Goal: Task Accomplishment & Management: Manage account settings

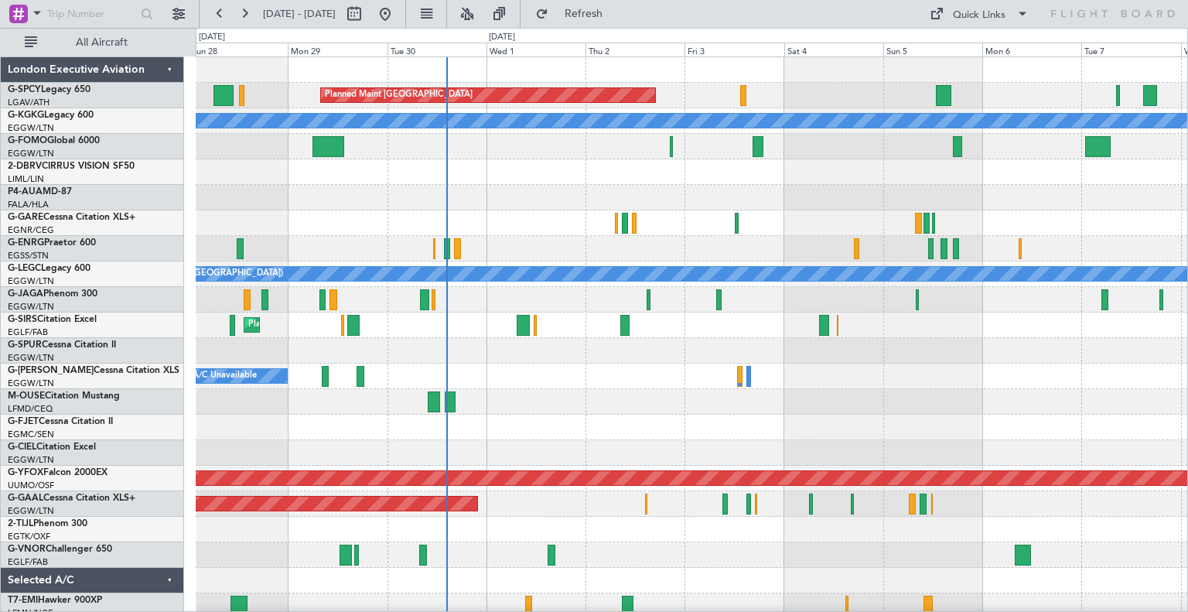
click at [637, 424] on div "Planned Maint [GEOGRAPHIC_DATA] A/C Unavailable [GEOGRAPHIC_DATA] (Ataturk) A/C…" at bounding box center [692, 453] width 992 height 792
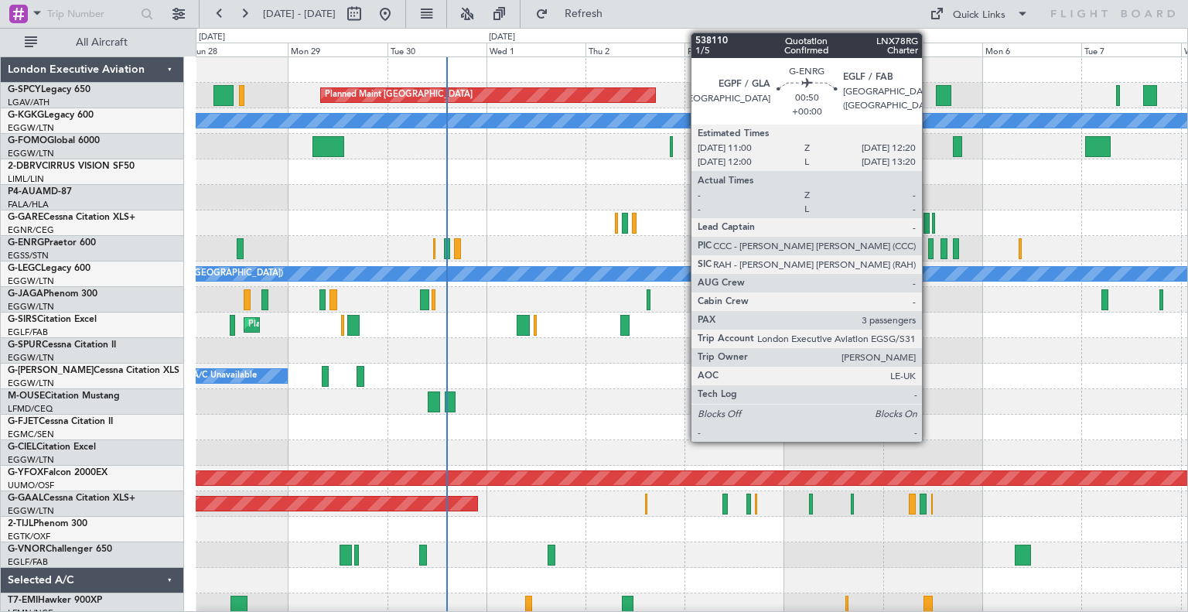
click at [929, 254] on div at bounding box center [931, 248] width 6 height 21
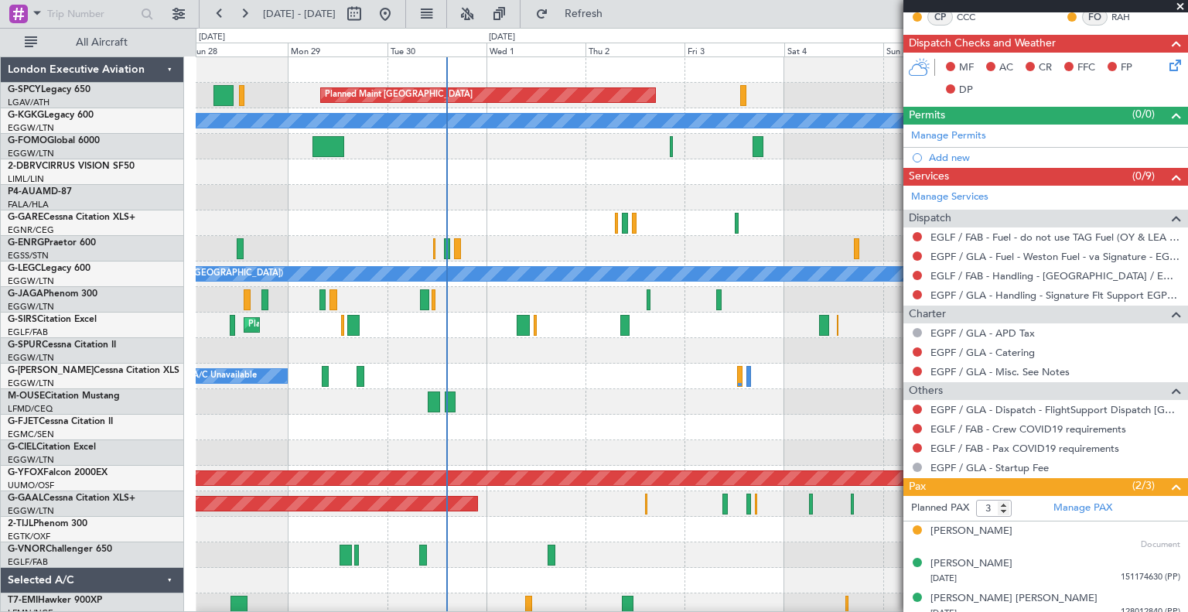
scroll to position [313, 0]
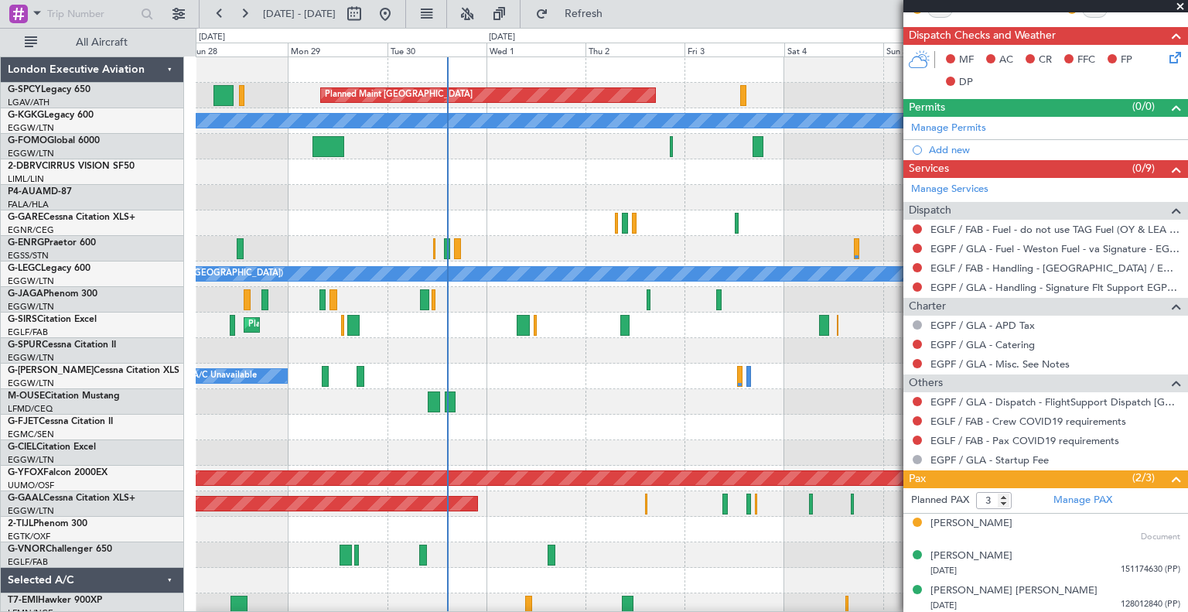
click at [1181, 9] on span at bounding box center [1180, 7] width 15 height 14
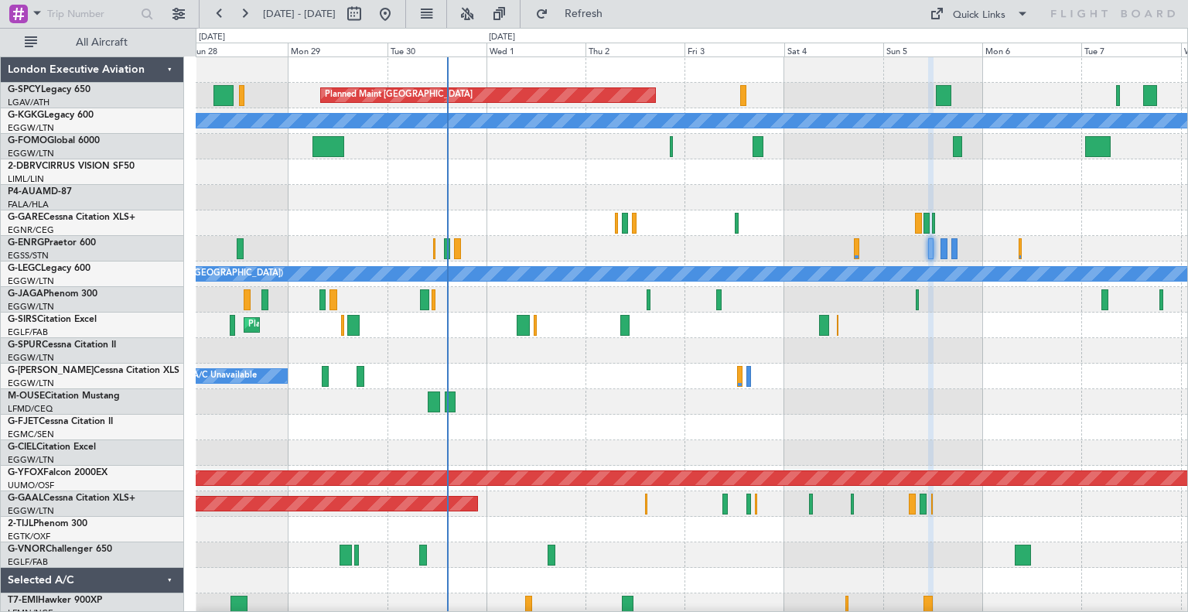
type input "0"
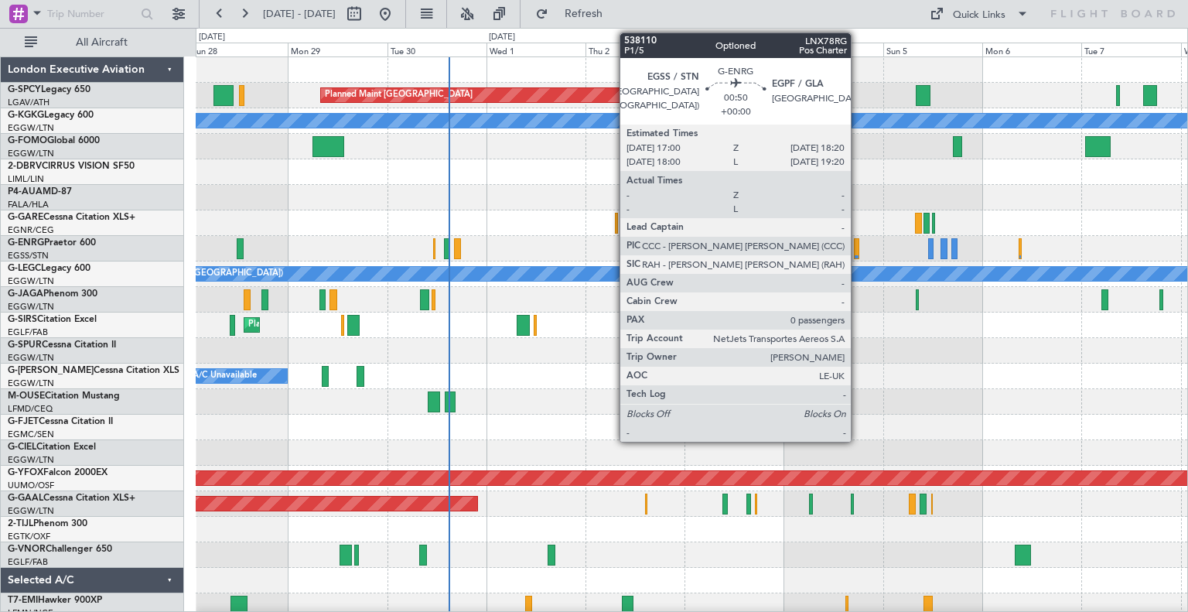
click at [858, 248] on div at bounding box center [857, 248] width 6 height 21
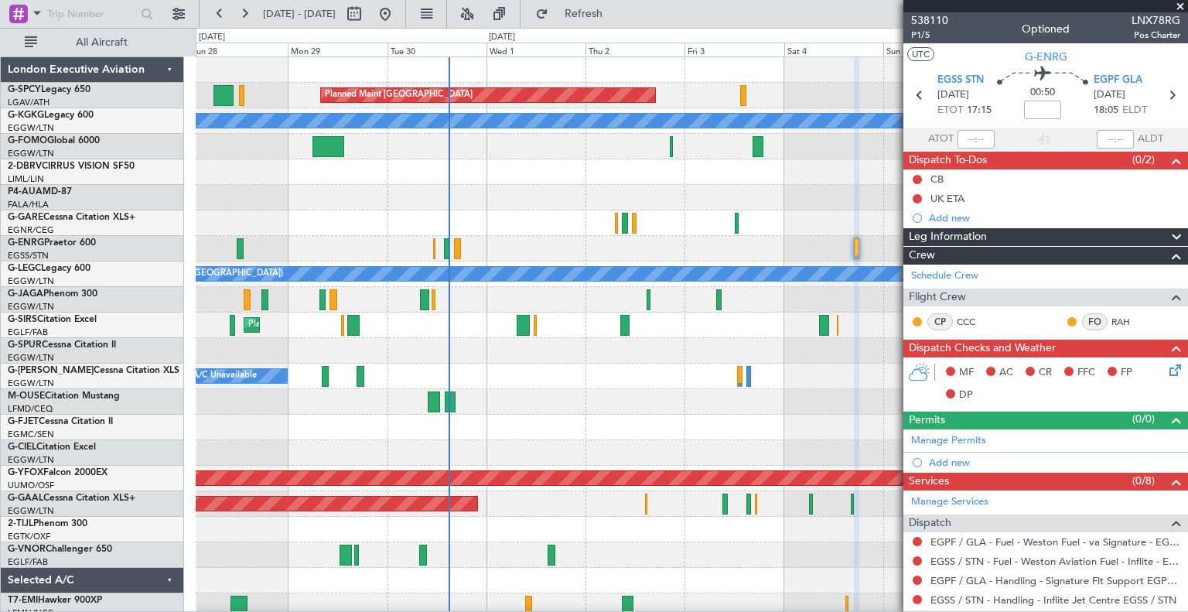
scroll to position [192, 0]
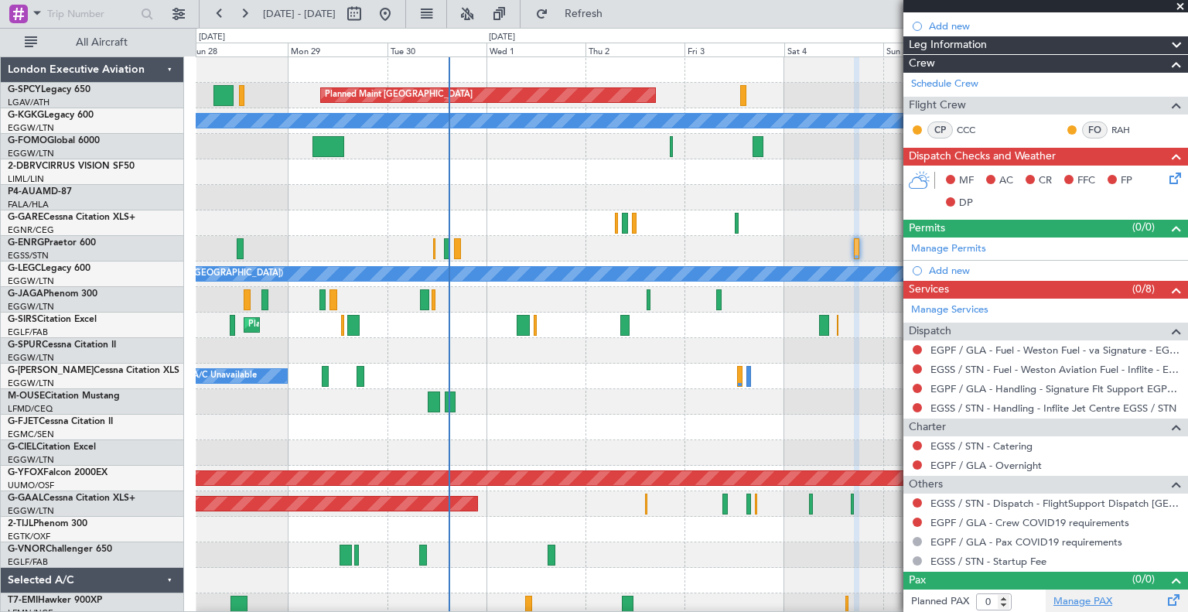
click at [1074, 594] on link "Manage PAX" at bounding box center [1083, 601] width 59 height 15
click at [1182, 5] on span at bounding box center [1180, 7] width 15 height 14
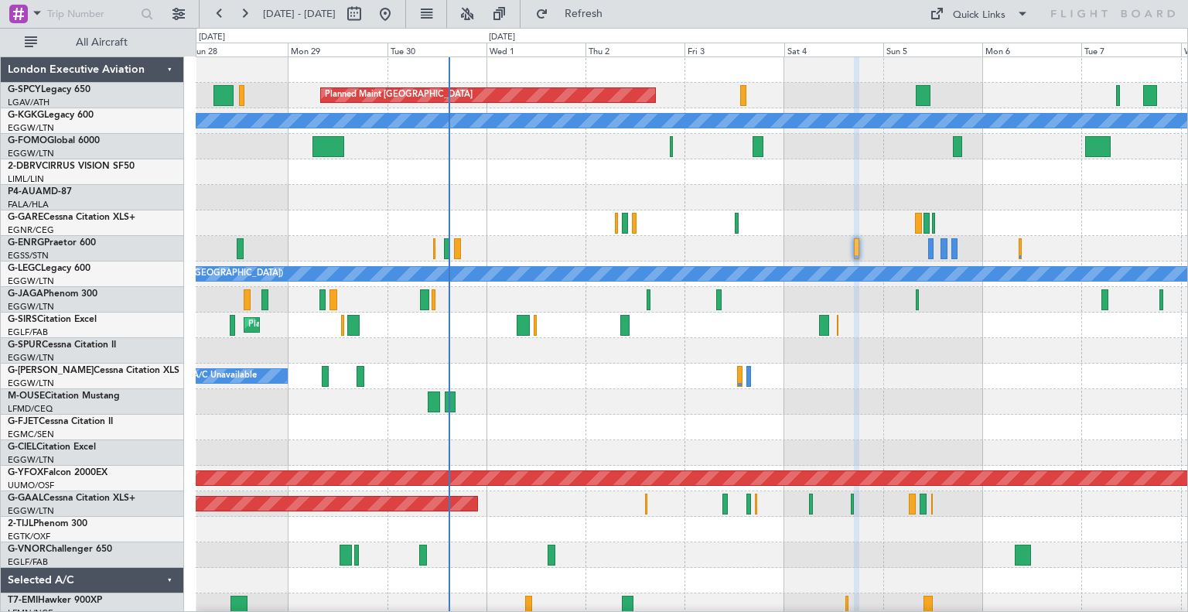
scroll to position [0, 0]
click at [610, 10] on span "Refresh" at bounding box center [584, 14] width 65 height 11
click at [504, 505] on div "Planned Maint Dusseldorf Owner" at bounding box center [692, 504] width 992 height 26
click at [63, 269] on link "G-LEGC Legacy 600" at bounding box center [49, 268] width 83 height 9
click at [631, 327] on div "Planned Maint [GEOGRAPHIC_DATA] ([GEOGRAPHIC_DATA])" at bounding box center [692, 326] width 992 height 26
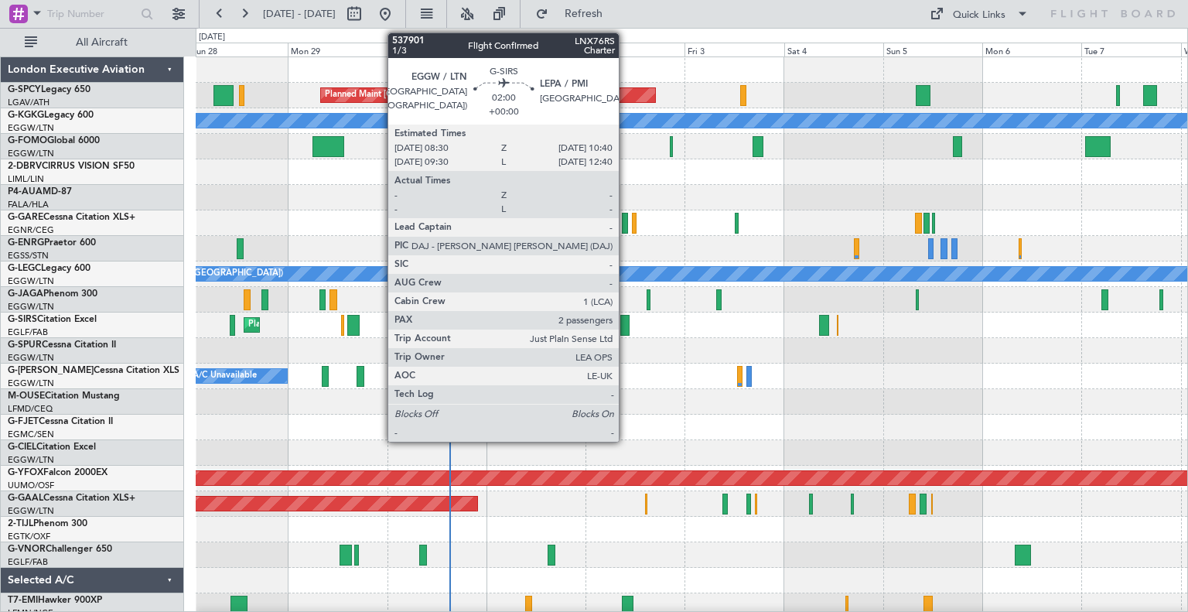
click at [626, 327] on div at bounding box center [625, 325] width 9 height 21
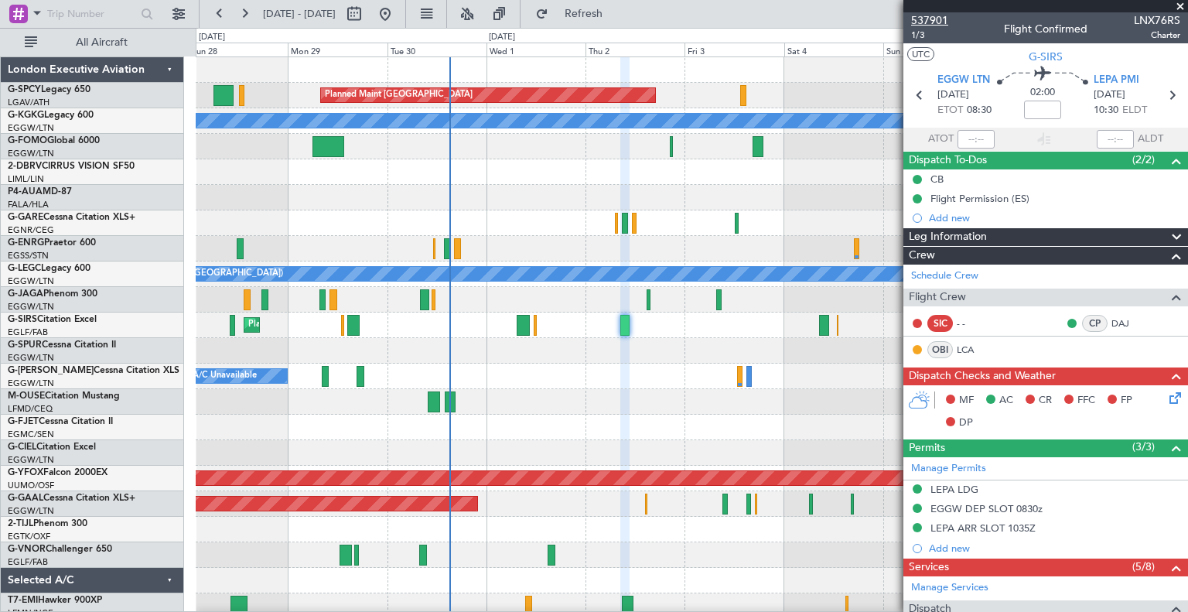
click at [932, 25] on span "537901" at bounding box center [929, 20] width 37 height 16
click at [615, 14] on span "Refresh" at bounding box center [584, 14] width 65 height 11
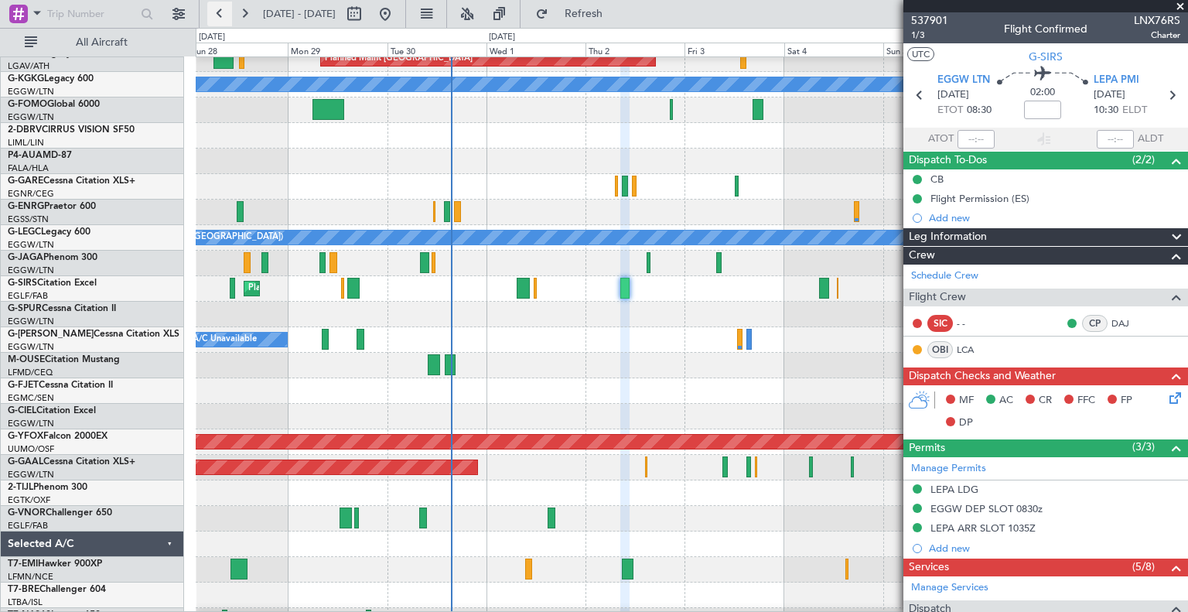
click at [223, 14] on button at bounding box center [219, 14] width 25 height 25
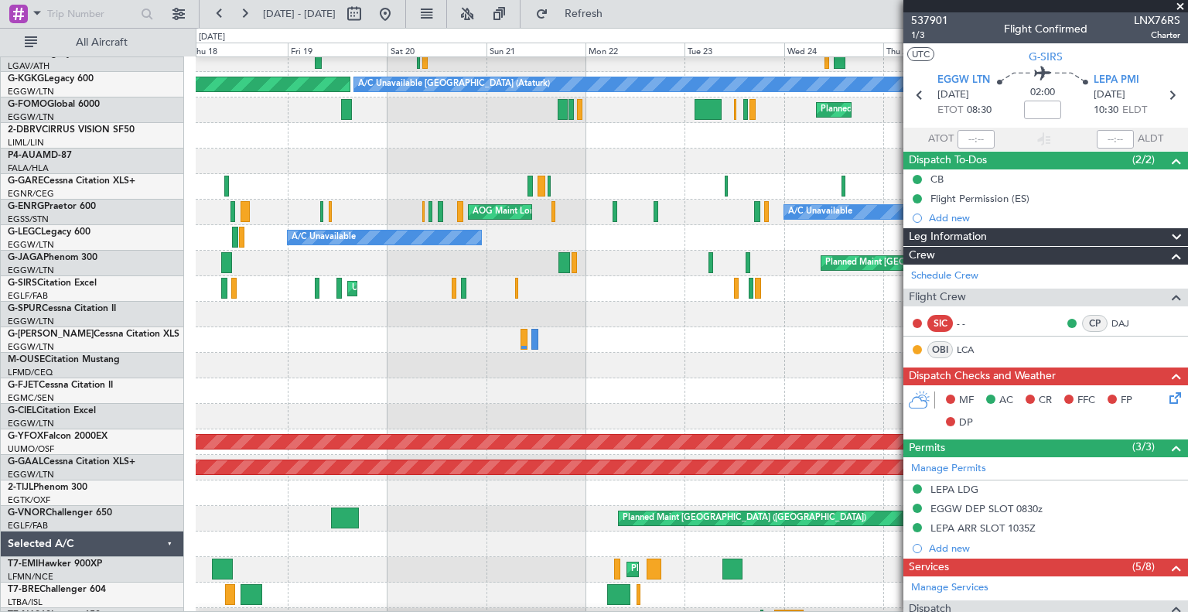
click at [1179, 5] on span at bounding box center [1180, 7] width 15 height 14
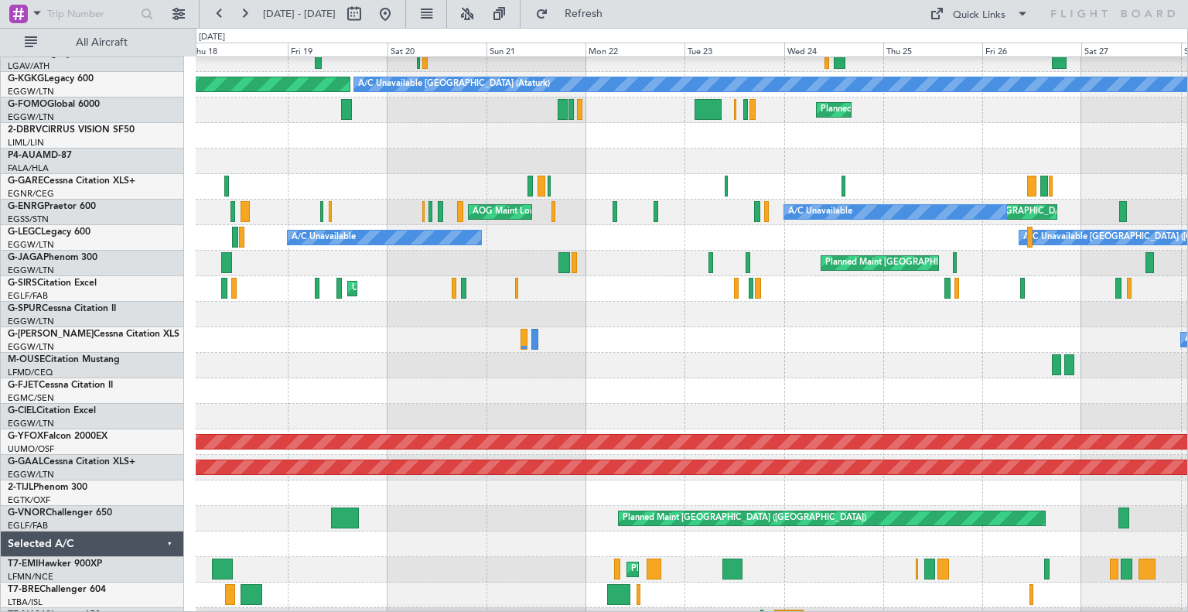
type input "0"
click at [223, 20] on button at bounding box center [219, 14] width 25 height 25
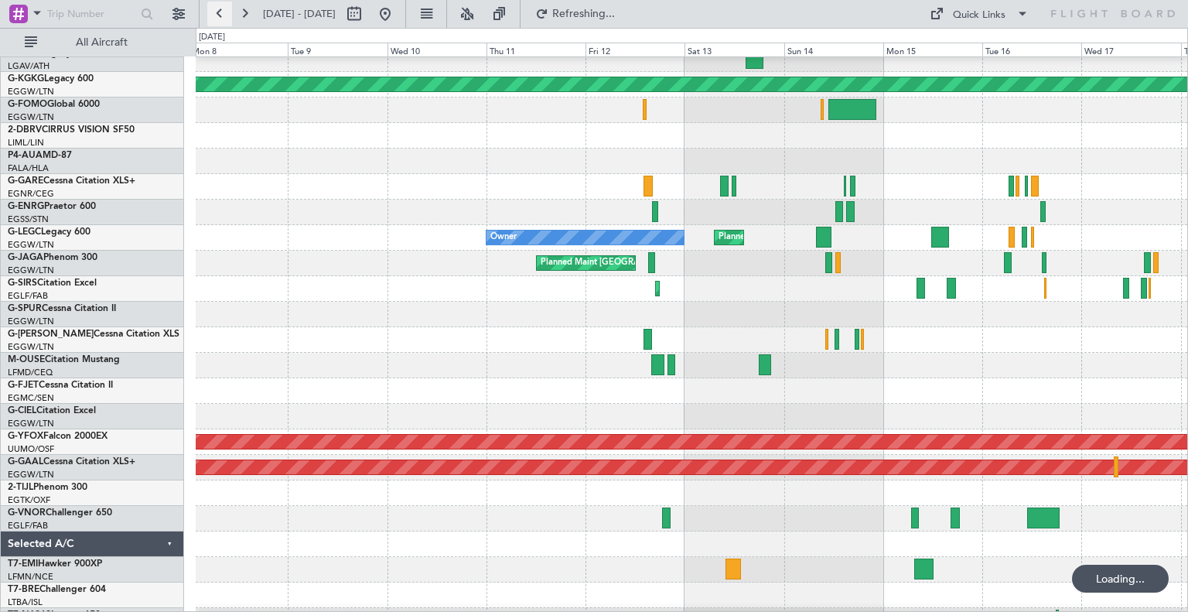
click at [223, 20] on button at bounding box center [219, 14] width 25 height 25
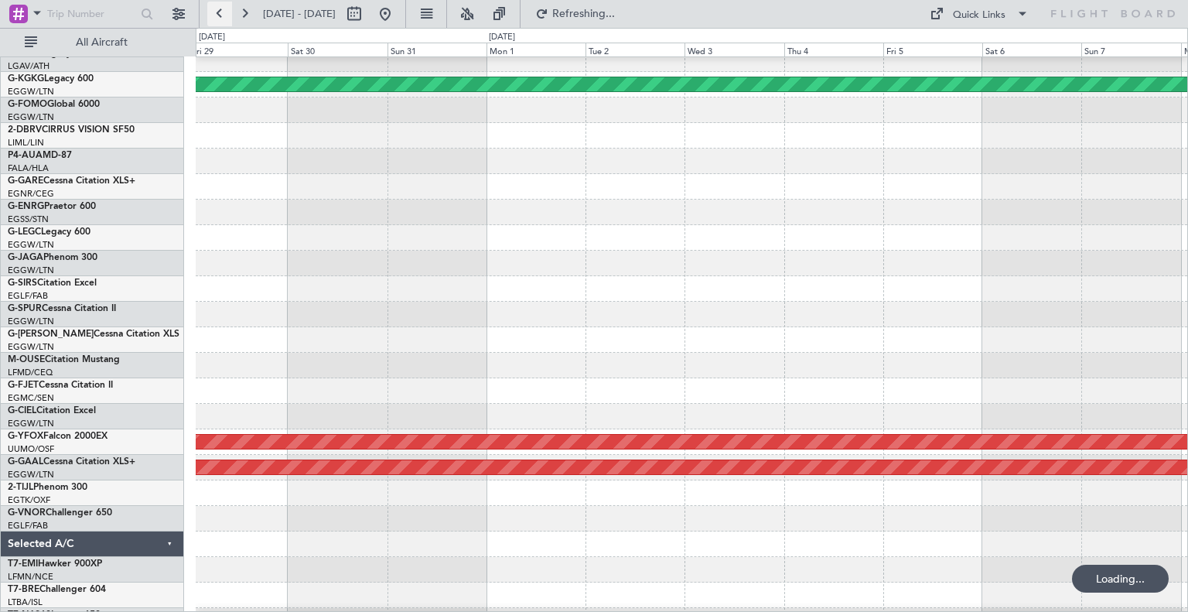
click at [223, 20] on button at bounding box center [219, 14] width 25 height 25
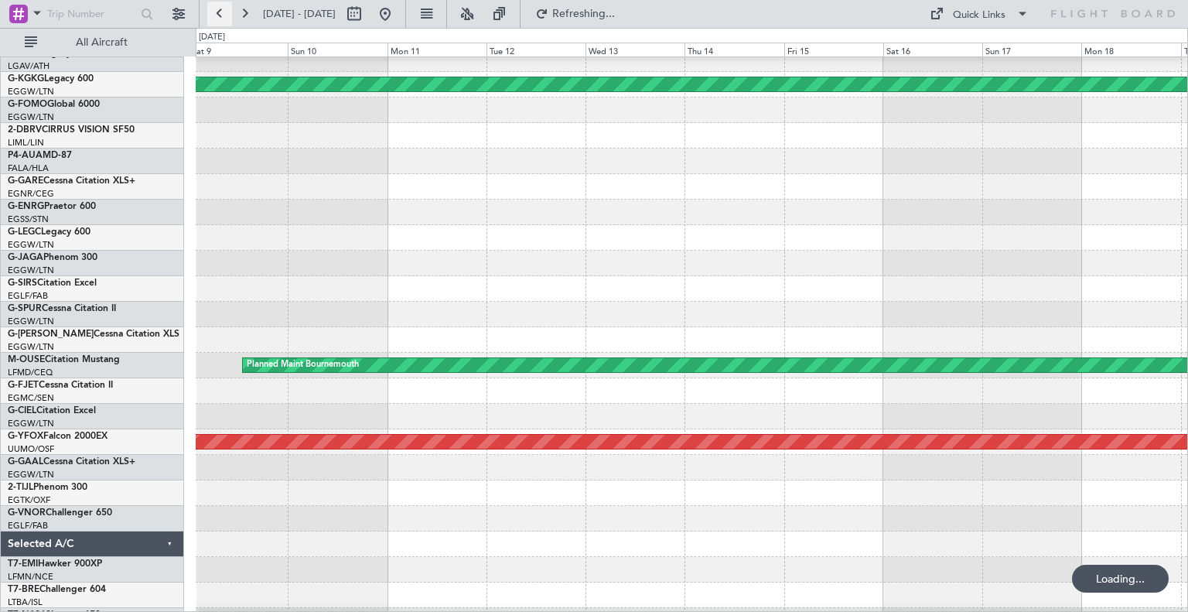
click at [223, 20] on button at bounding box center [219, 14] width 25 height 25
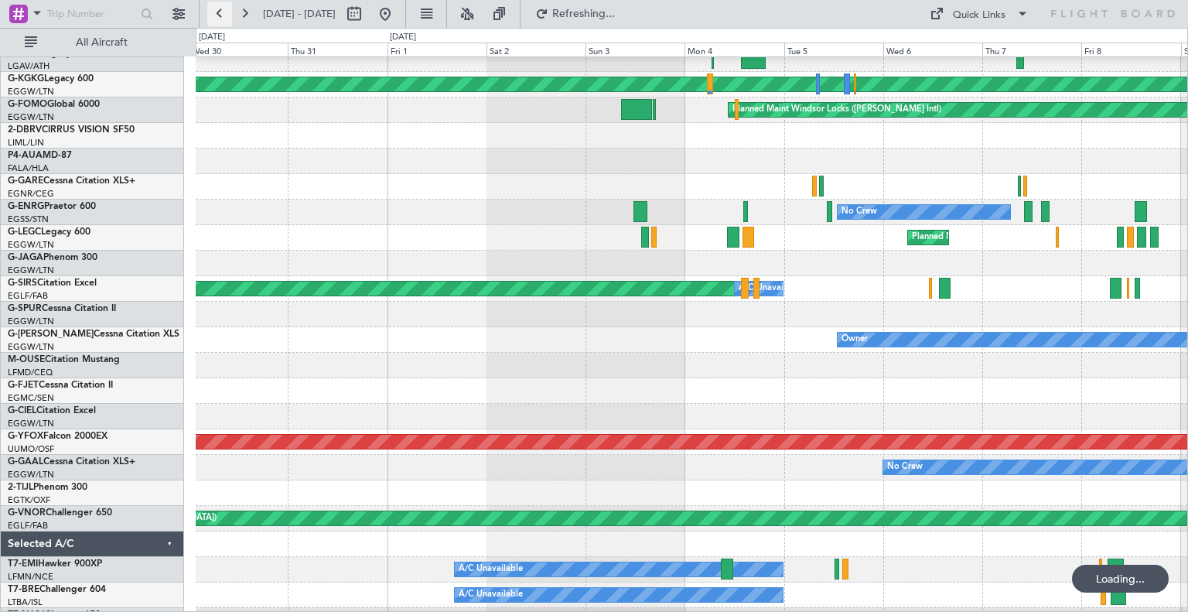
click at [223, 20] on button at bounding box center [219, 14] width 25 height 25
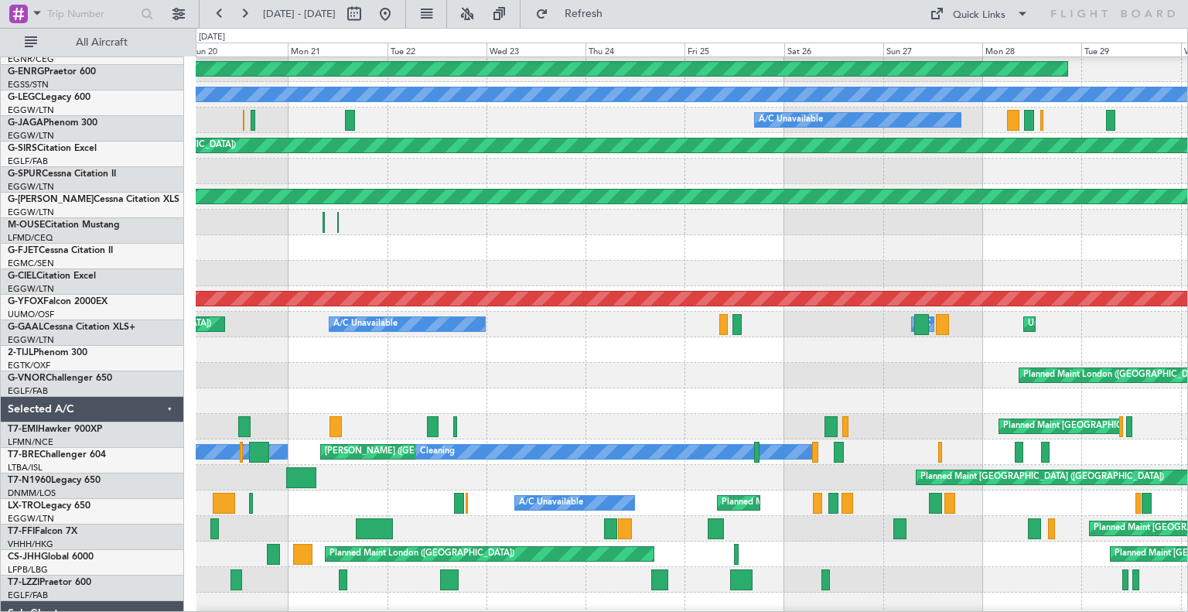
scroll to position [183, 0]
